Goal: Task Accomplishment & Management: Complete application form

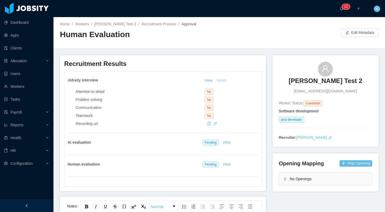
click at [219, 80] on button "Notes" at bounding box center [221, 81] width 14 height 6
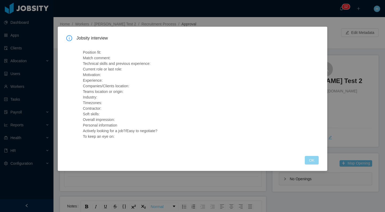
click at [315, 161] on button "OK" at bounding box center [312, 160] width 14 height 9
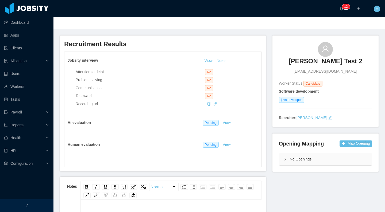
scroll to position [20, 0]
